Goal: Information Seeking & Learning: Learn about a topic

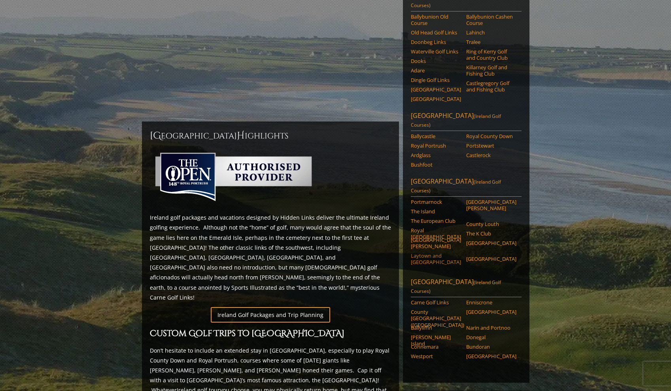
scroll to position [132, 0]
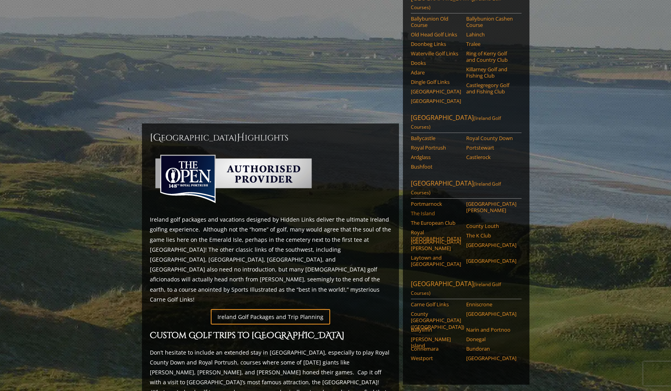
click at [428, 210] on link "The Island" at bounding box center [436, 213] width 50 height 6
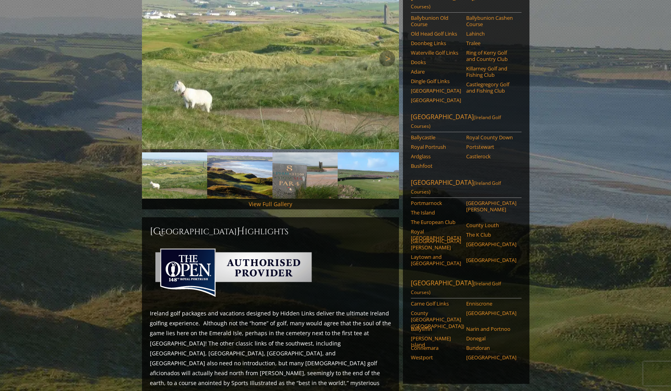
scroll to position [134, 0]
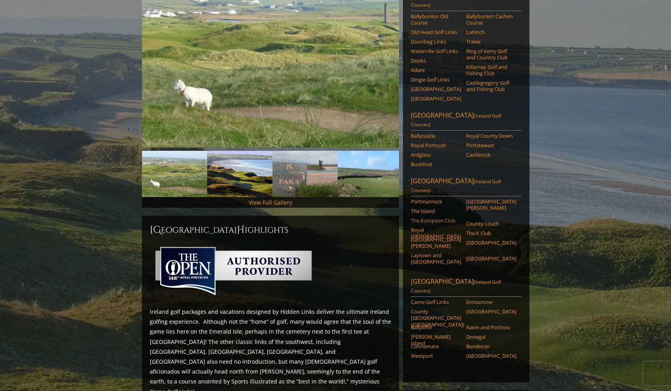
click at [446, 217] on link "The European Club" at bounding box center [436, 220] width 50 height 6
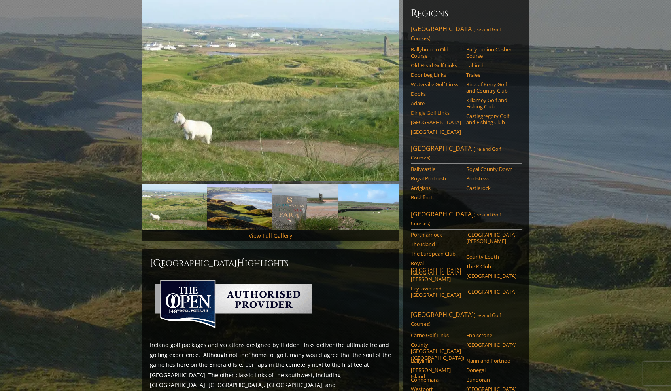
scroll to position [107, 0]
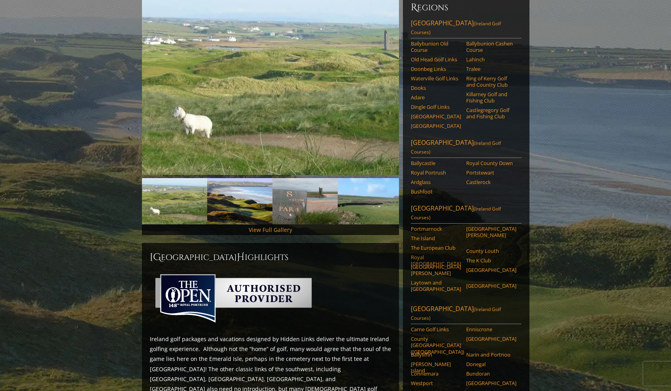
click at [433, 254] on link "Royal [GEOGRAPHIC_DATA]" at bounding box center [436, 260] width 50 height 13
click at [436, 263] on link "[GEOGRAPHIC_DATA][PERSON_NAME]" at bounding box center [436, 269] width 50 height 13
click at [427, 279] on link "Laytown and [GEOGRAPHIC_DATA]" at bounding box center [436, 285] width 50 height 13
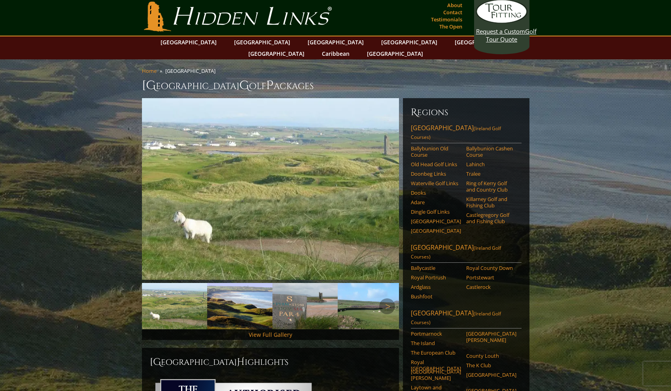
scroll to position [4, 0]
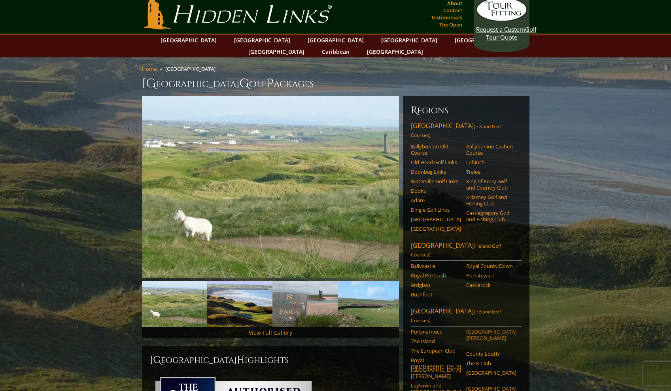
click at [497, 328] on link "[GEOGRAPHIC_DATA][PERSON_NAME]" at bounding box center [491, 334] width 50 height 13
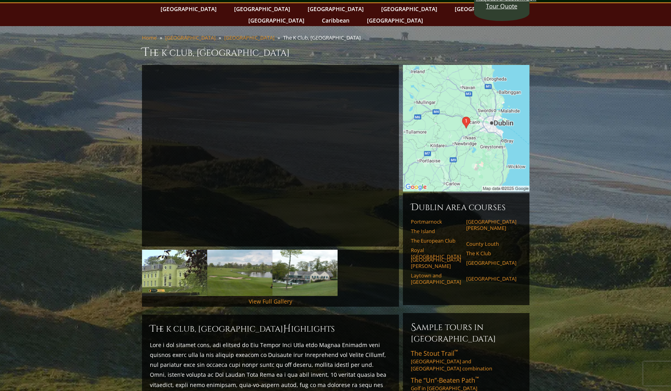
scroll to position [37, 0]
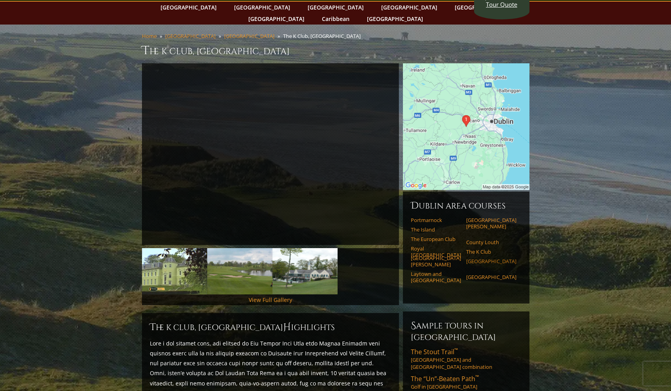
click at [486, 258] on link "[GEOGRAPHIC_DATA]" at bounding box center [491, 261] width 50 height 6
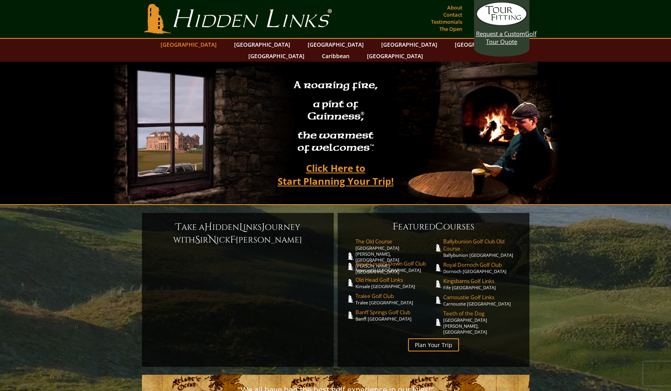
click at [212, 43] on link "[GEOGRAPHIC_DATA]" at bounding box center [189, 44] width 64 height 11
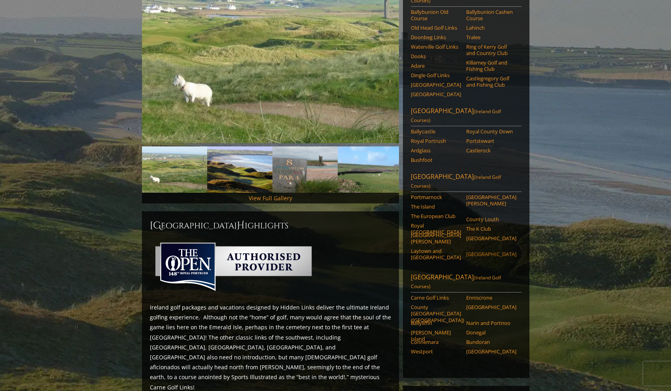
scroll to position [139, 0]
click at [485, 225] on link "The K Club" at bounding box center [491, 228] width 50 height 6
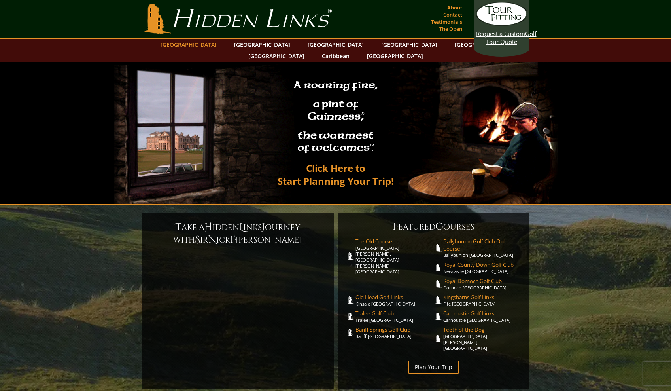
click at [205, 47] on link "[GEOGRAPHIC_DATA]" at bounding box center [189, 44] width 64 height 11
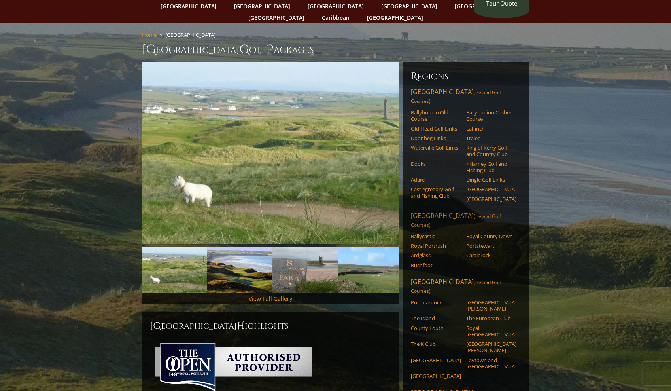
scroll to position [44, 0]
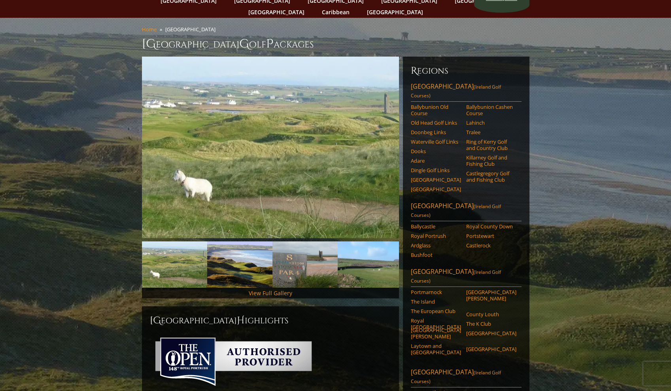
click at [427, 250] on div "Regions [GEOGRAPHIC_DATA] ([GEOGRAPHIC_DATA] Golf Courses) [GEOGRAPHIC_DATA] Ba…" at bounding box center [466, 265] width 127 height 416
click at [426, 289] on link "Portmarnock" at bounding box center [436, 292] width 50 height 6
